Goal: Navigation & Orientation: Find specific page/section

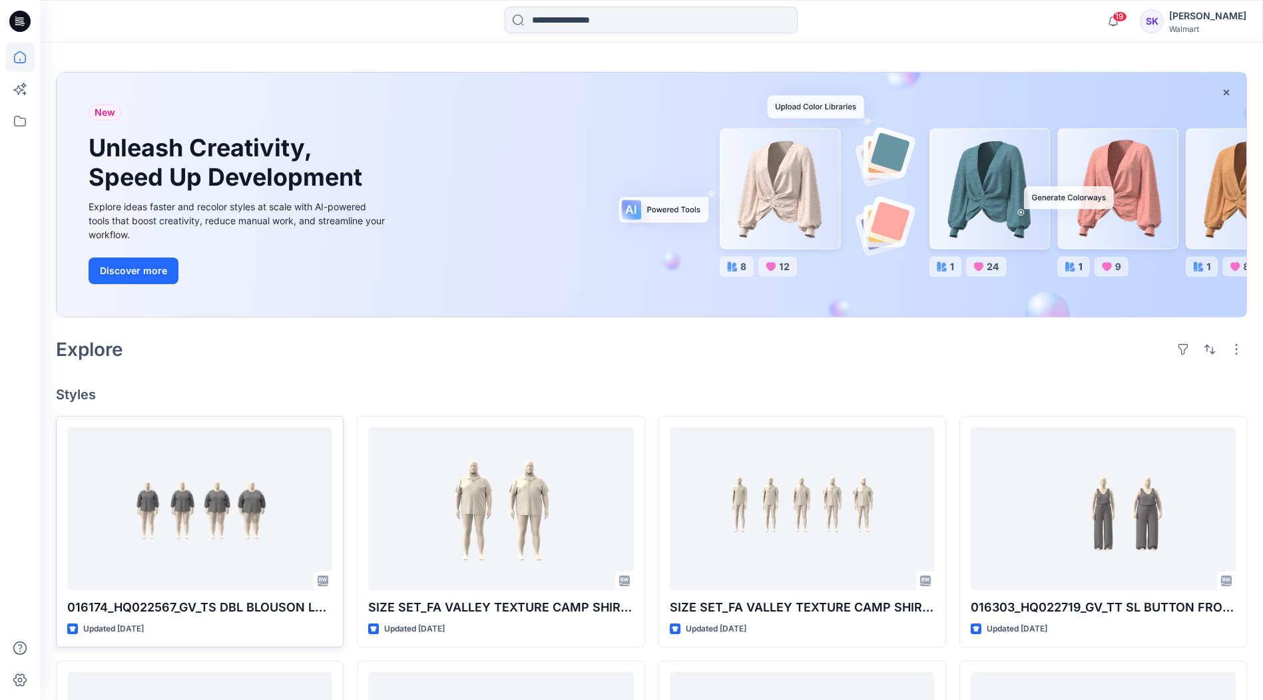
scroll to position [67, 0]
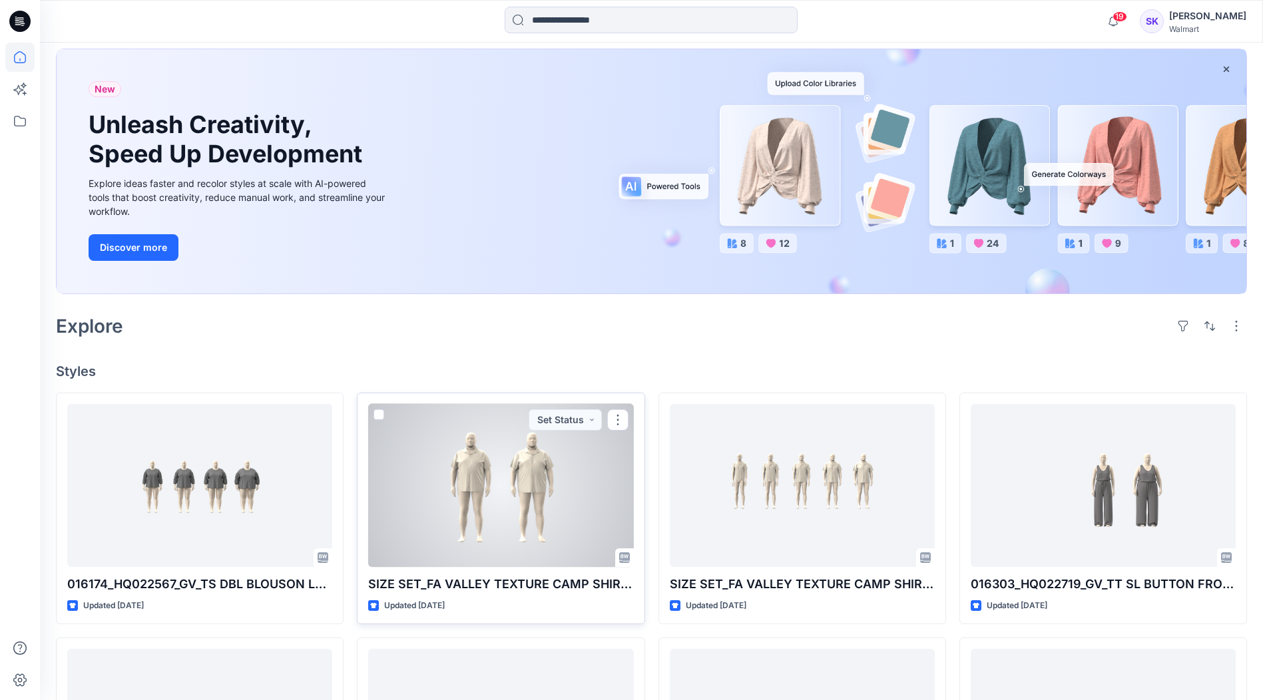
click at [463, 486] on div at bounding box center [500, 485] width 265 height 163
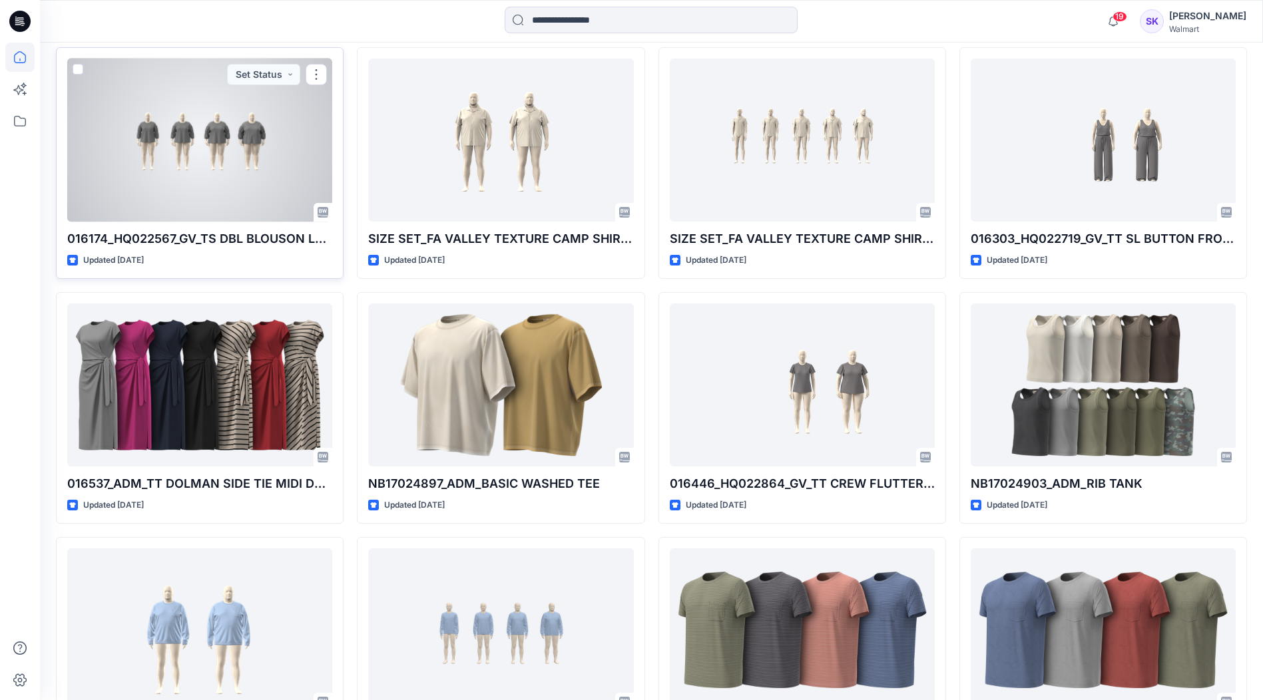
scroll to position [411, 0]
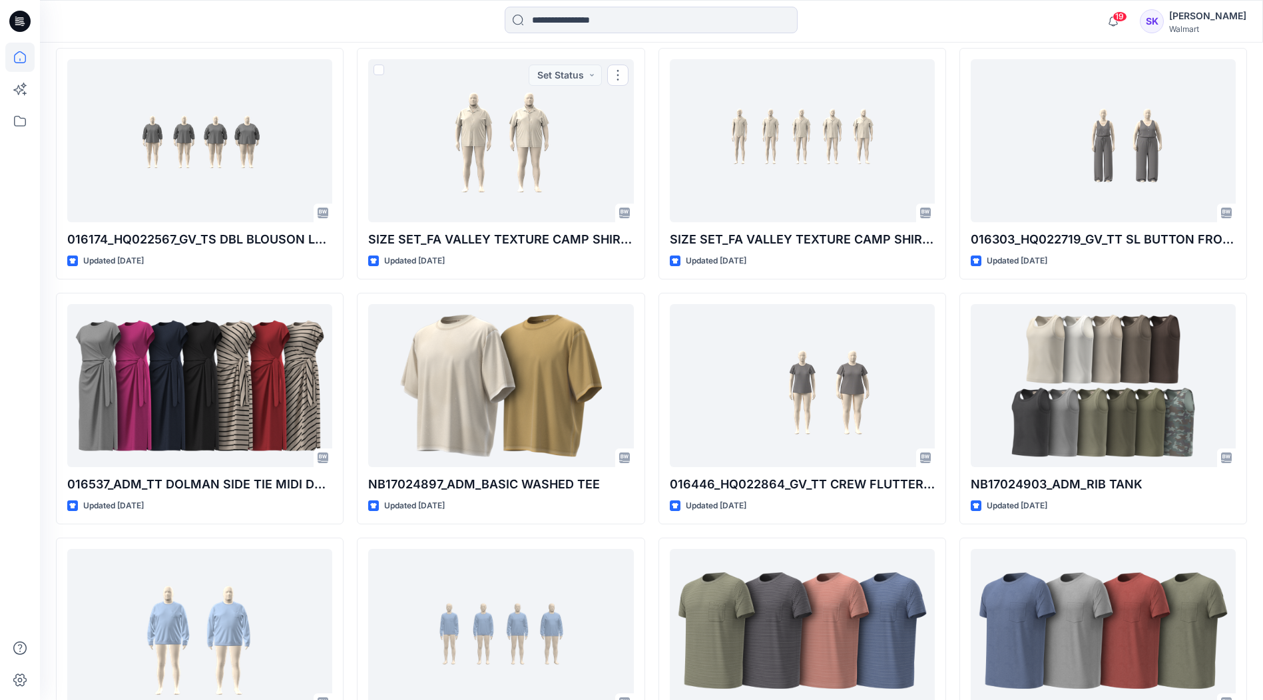
drag, startPoint x: 391, startPoint y: 27, endPoint x: 390, endPoint y: 34, distance: 7.4
click at [391, 27] on div at bounding box center [650, 21] width 611 height 29
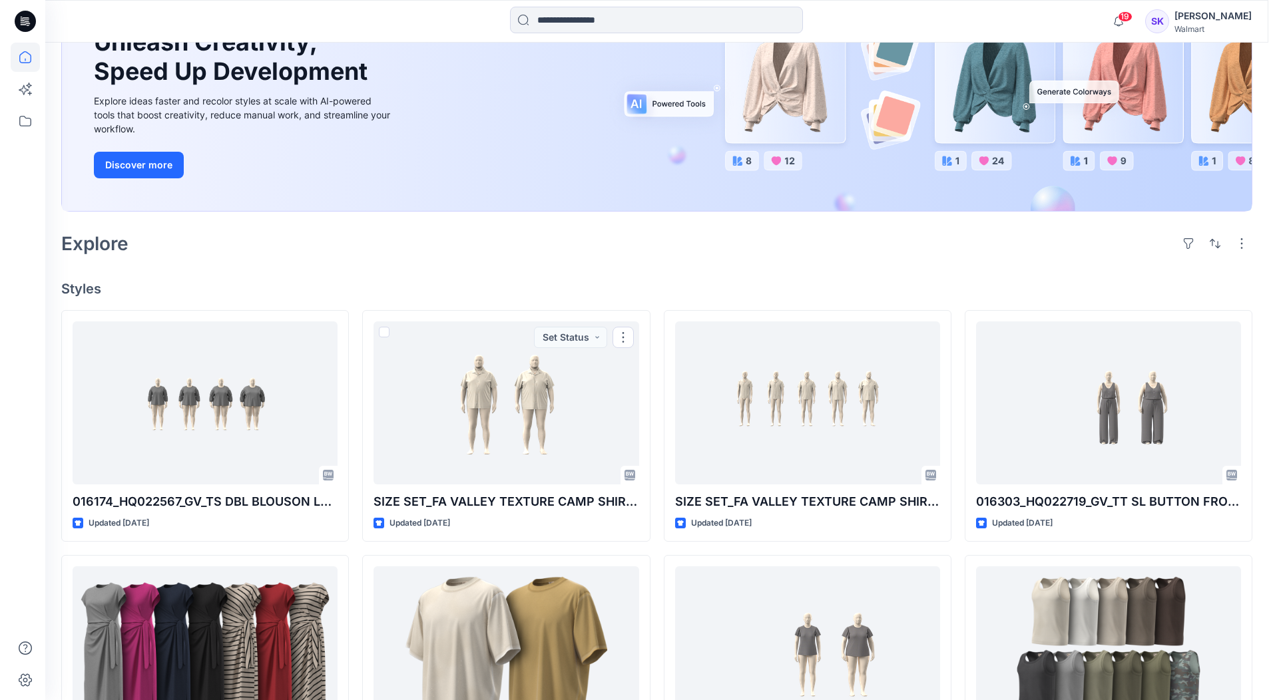
scroll to position [0, 0]
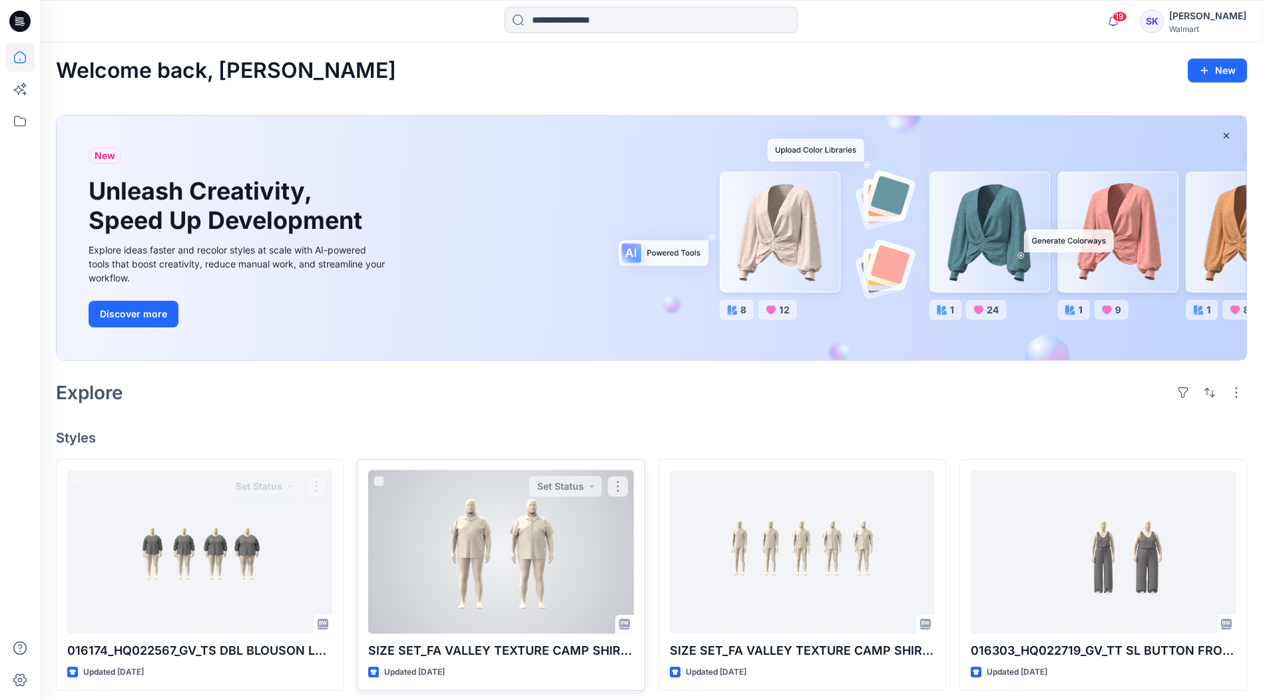
click at [417, 537] on div at bounding box center [500, 552] width 265 height 163
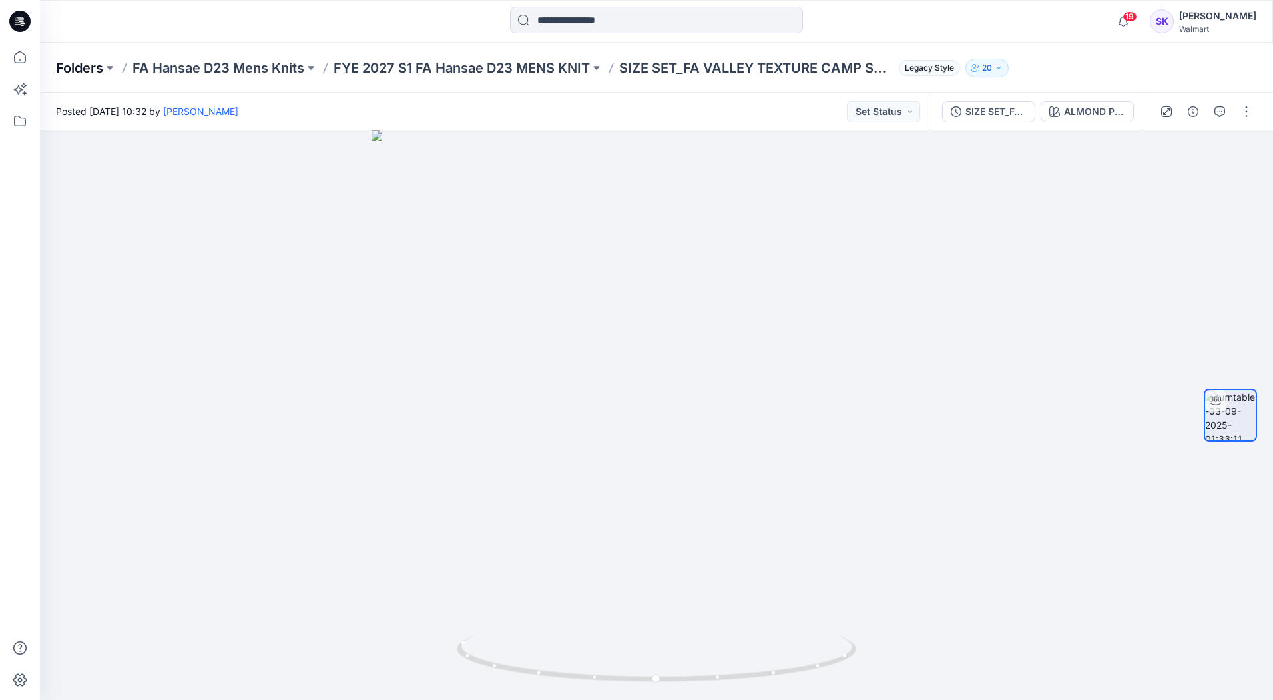
click at [73, 71] on p "Folders" at bounding box center [79, 68] width 47 height 19
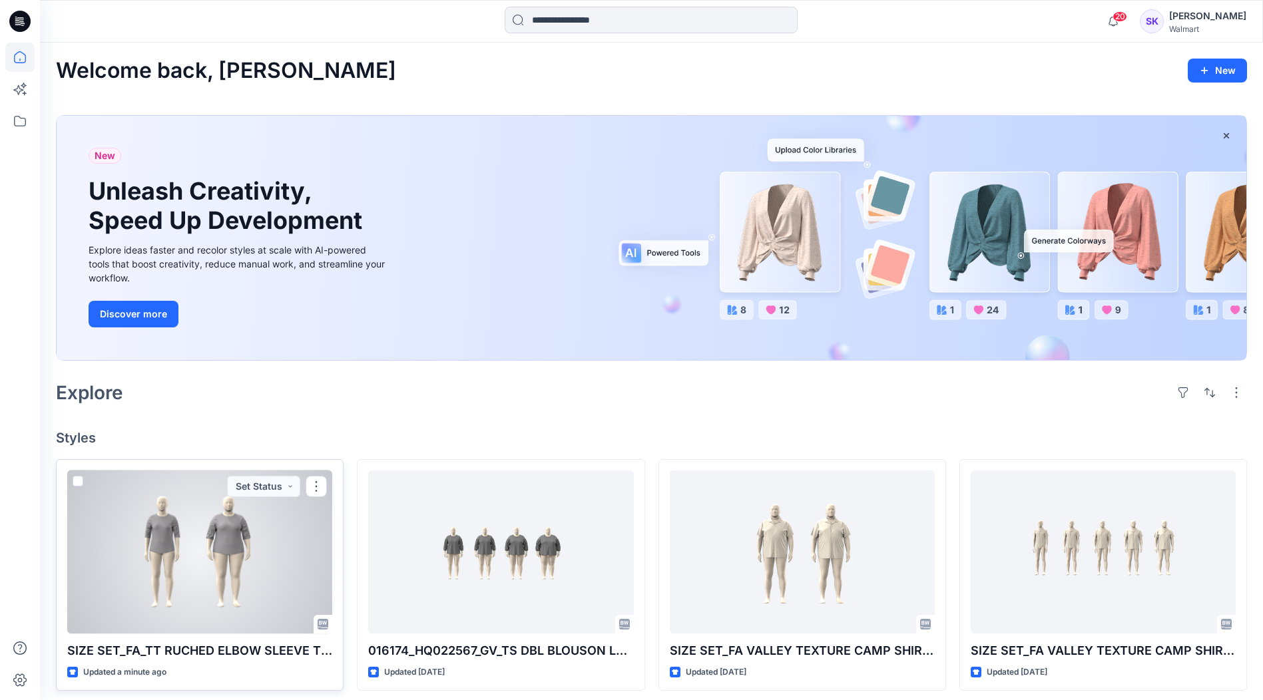
click at [275, 568] on div at bounding box center [199, 552] width 265 height 163
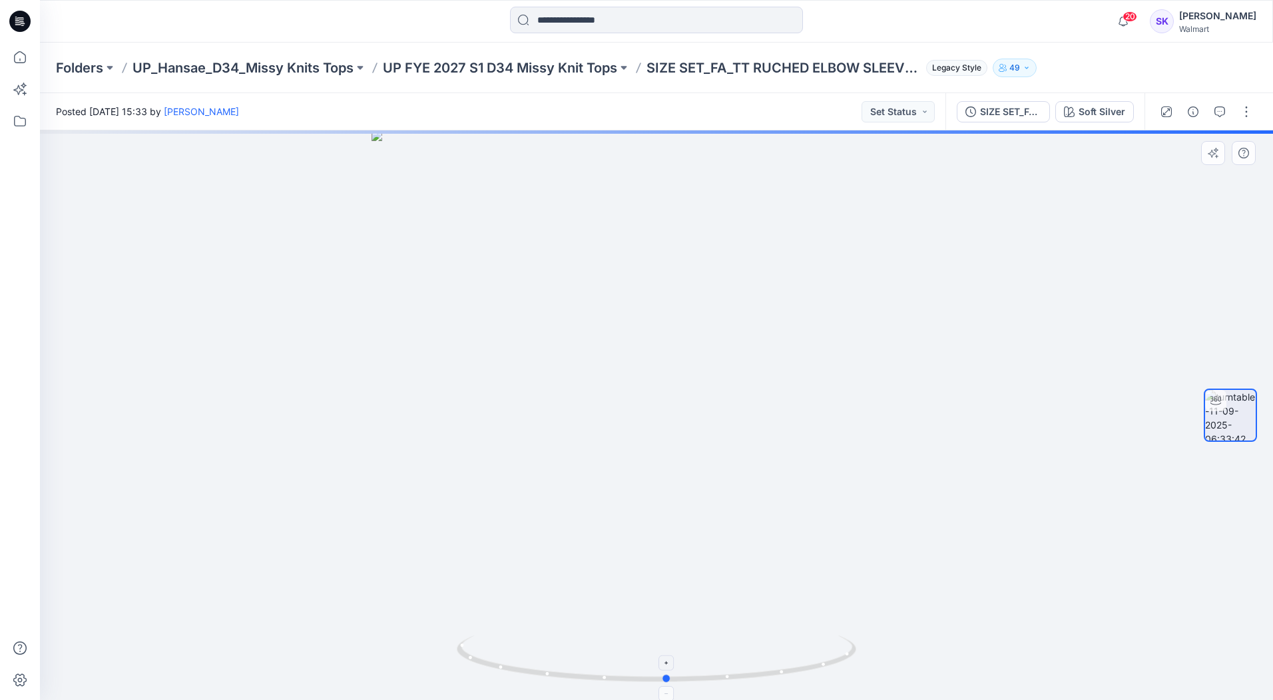
drag, startPoint x: 659, startPoint y: 682, endPoint x: 670, endPoint y: 681, distance: 10.7
click at [670, 681] on circle at bounding box center [667, 679] width 8 height 8
